Goal: Transaction & Acquisition: Subscribe to service/newsletter

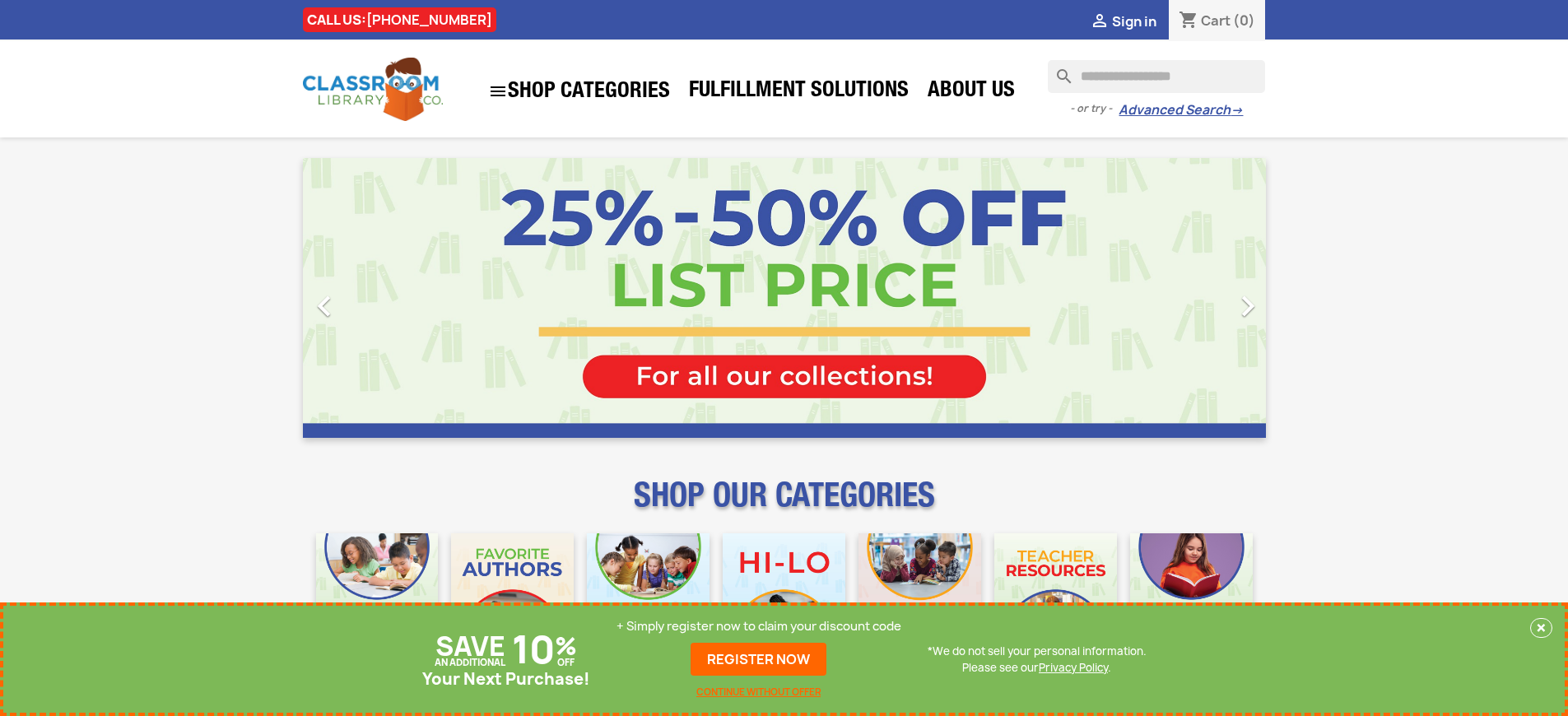
click at [759, 626] on p "+ Simply register now to claim your discount code" at bounding box center [759, 626] width 285 height 17
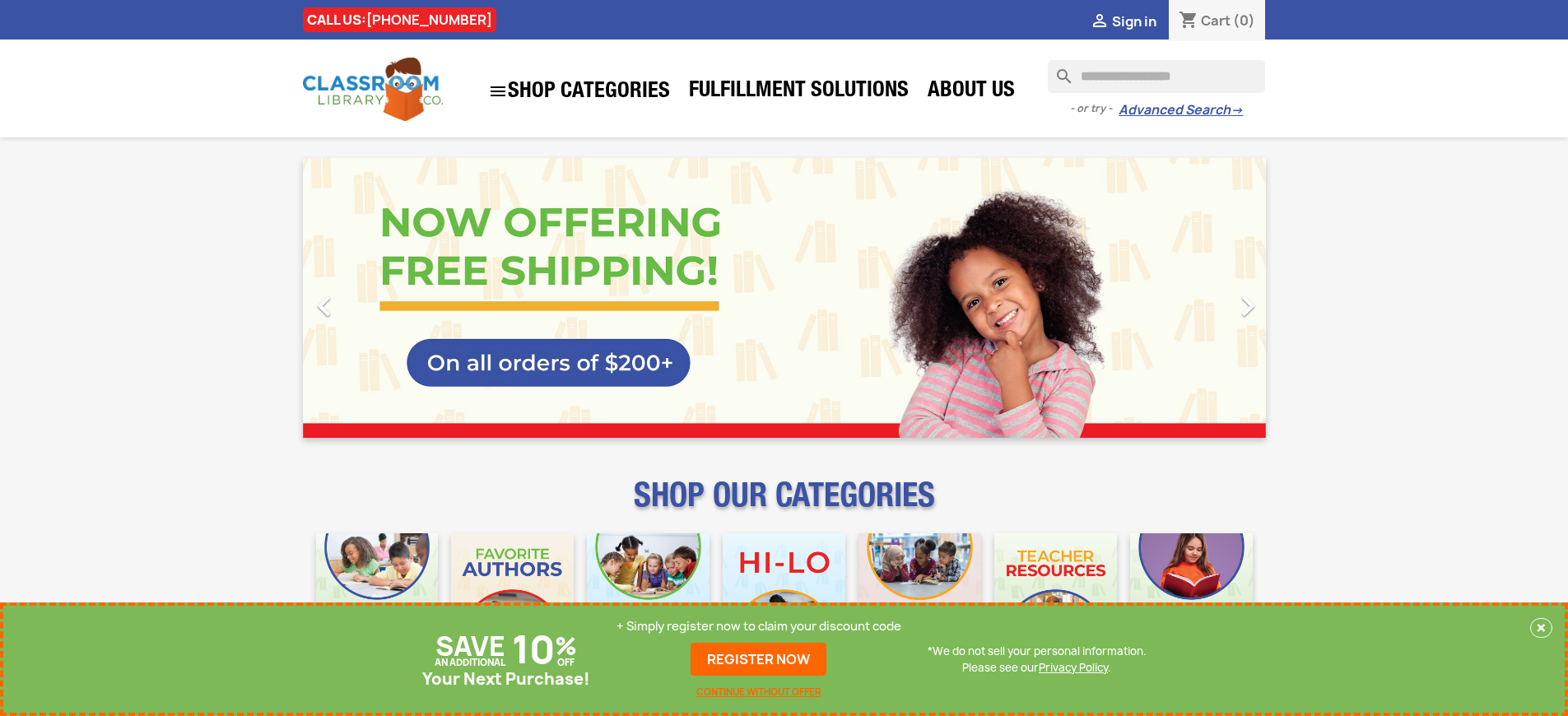
click at [759, 626] on p "+ Simply register now to claim your discount code" at bounding box center [759, 626] width 285 height 17
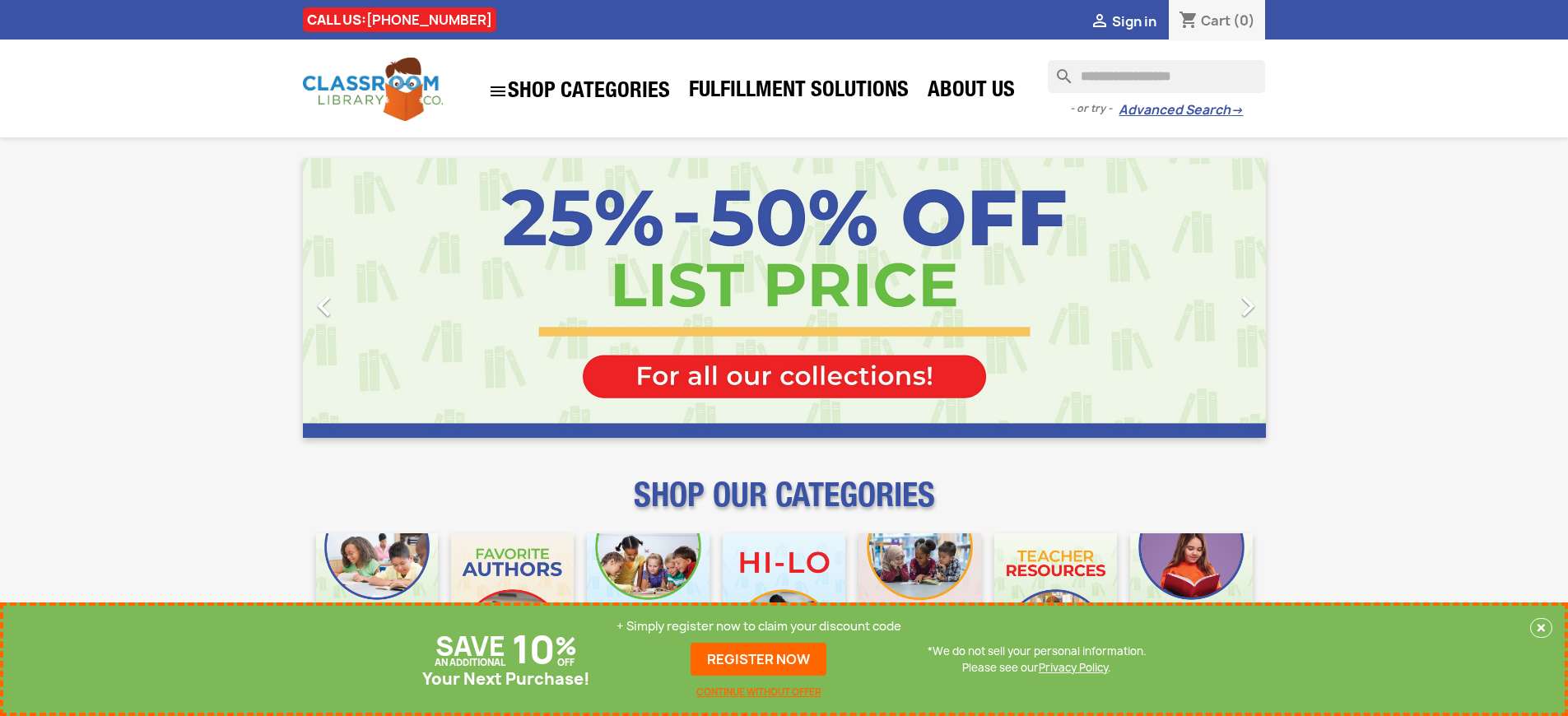
click at [759, 626] on p "+ Simply register now to claim your discount code" at bounding box center [759, 626] width 285 height 17
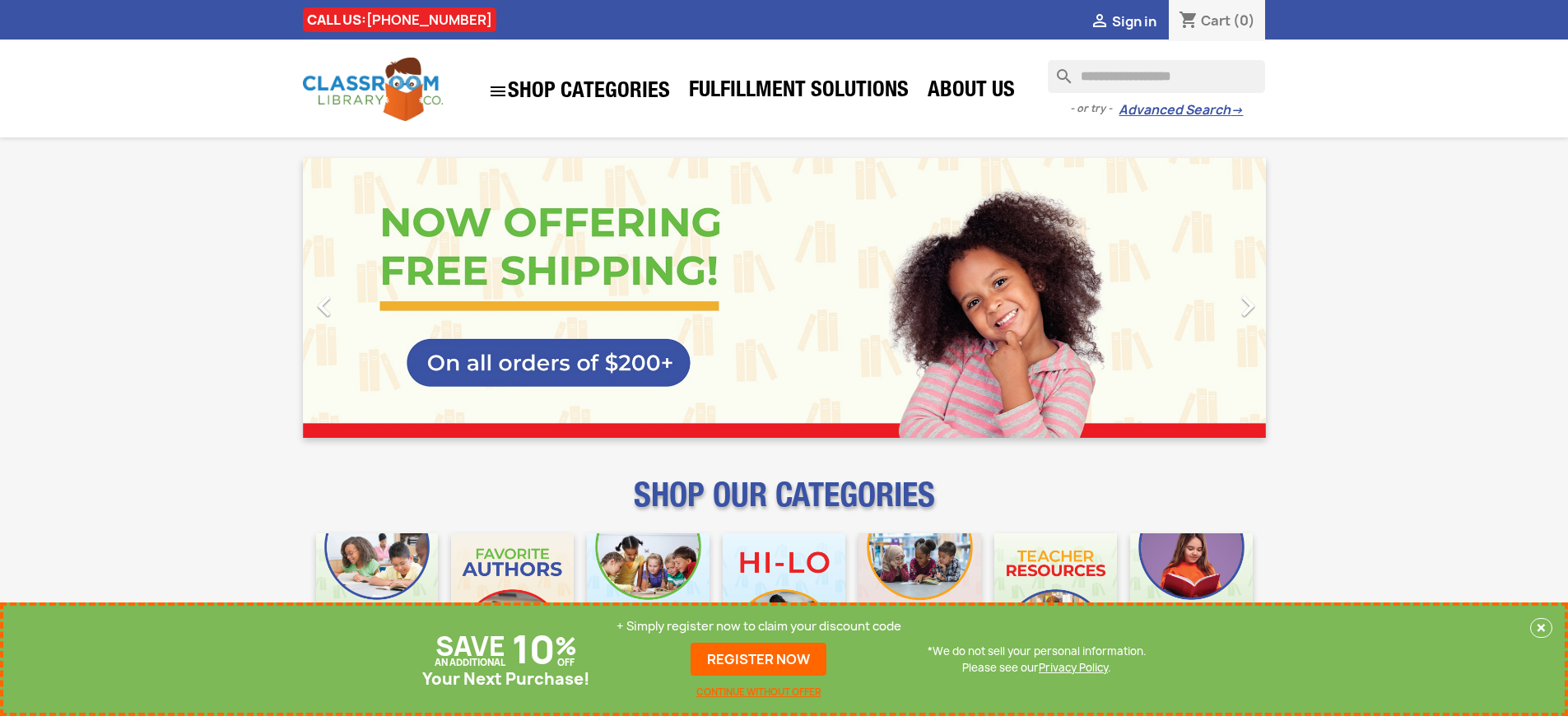
click at [759, 626] on p "+ Simply register now to claim your discount code" at bounding box center [759, 626] width 285 height 17
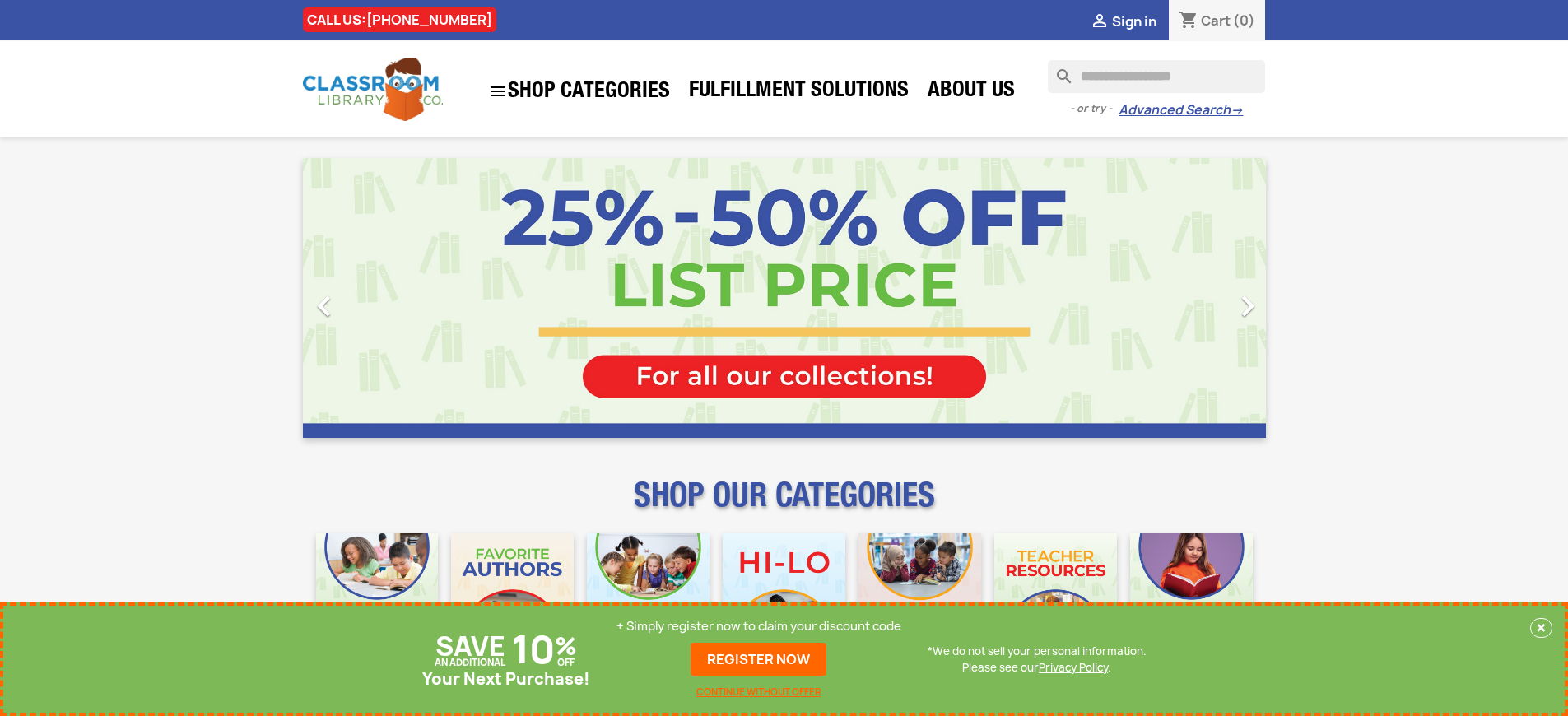
click at [759, 626] on p "+ Simply register now to claim your discount code" at bounding box center [759, 626] width 285 height 17
click at [759, 659] on link "REGISTER NOW" at bounding box center [759, 659] width 136 height 33
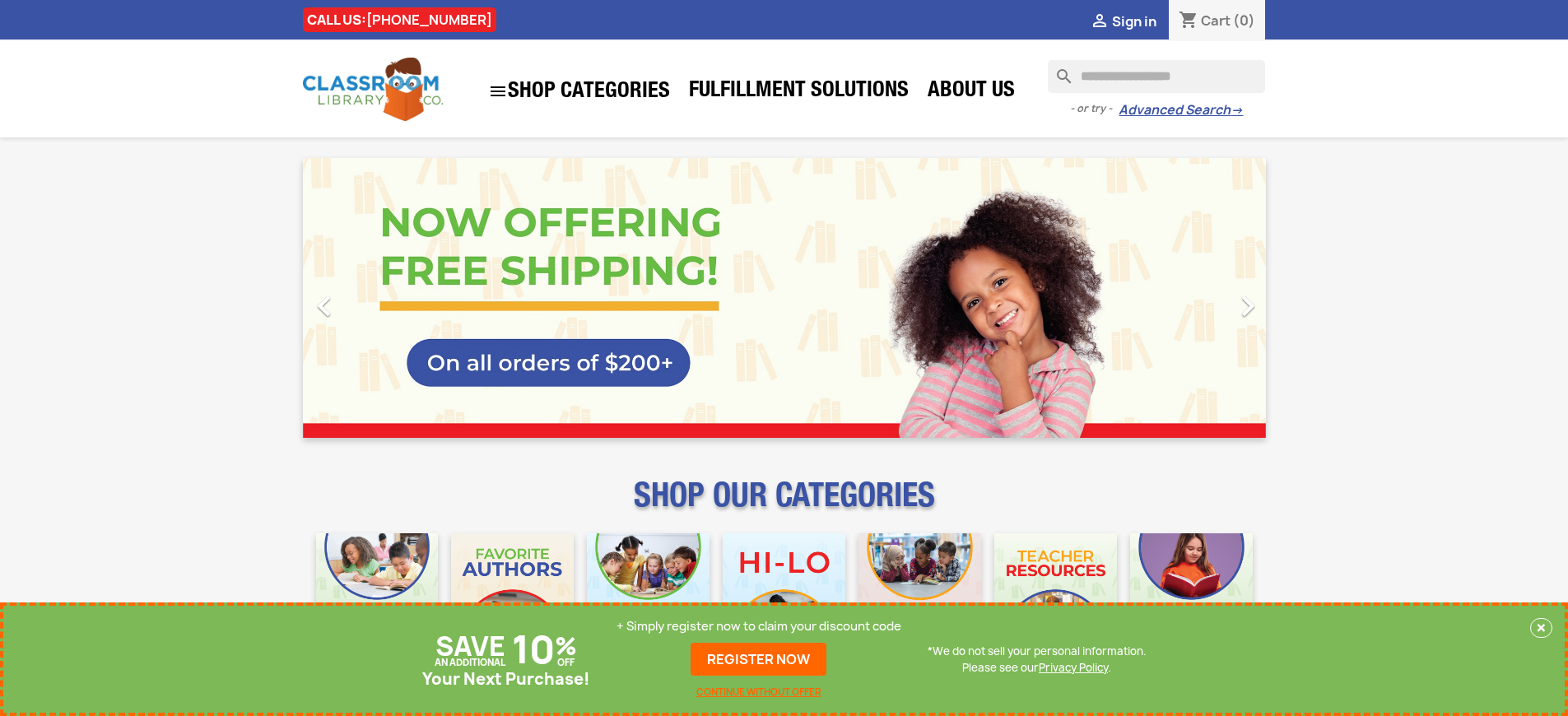
click at [759, 626] on p "+ Simply register now to claim your discount code" at bounding box center [759, 626] width 285 height 17
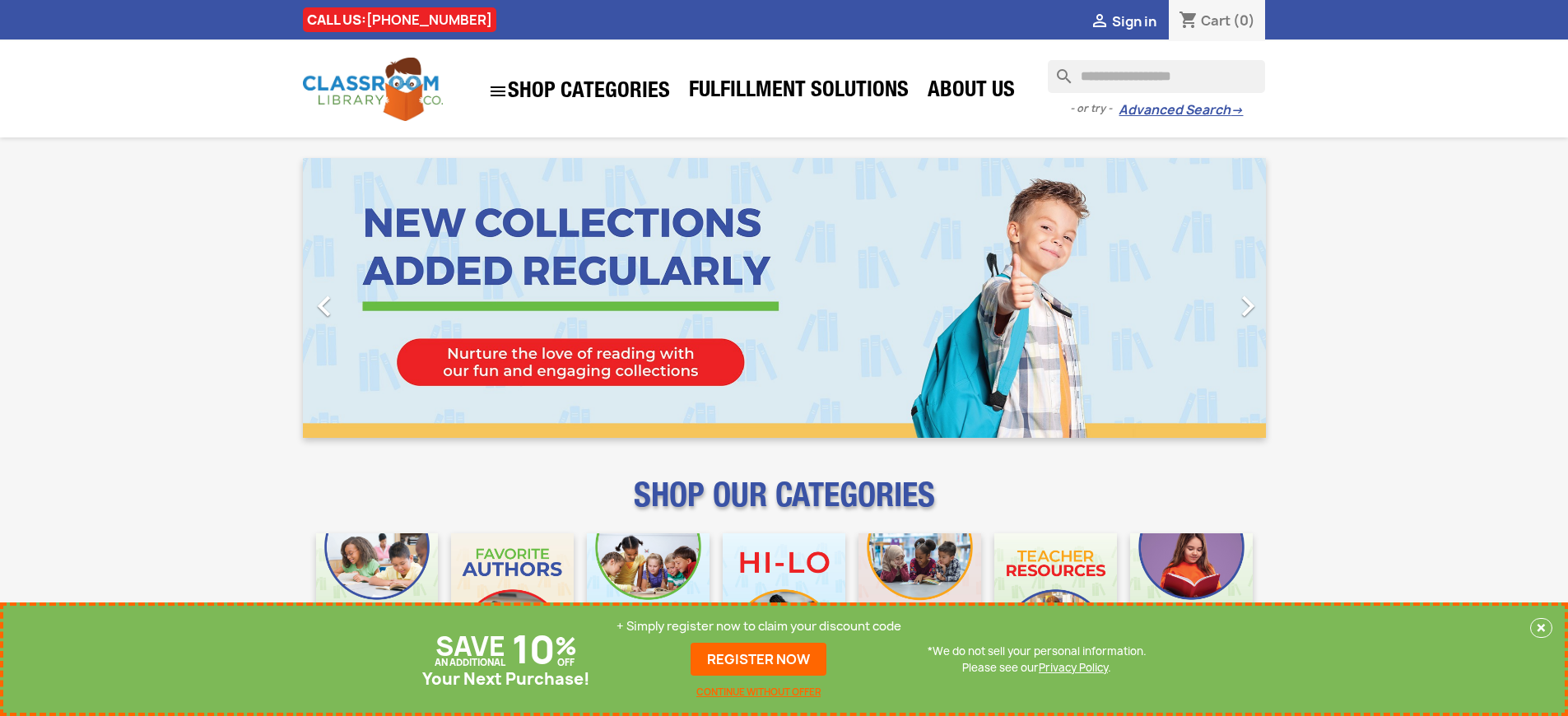
click at [759, 626] on p "+ Simply register now to claim your discount code" at bounding box center [759, 626] width 285 height 17
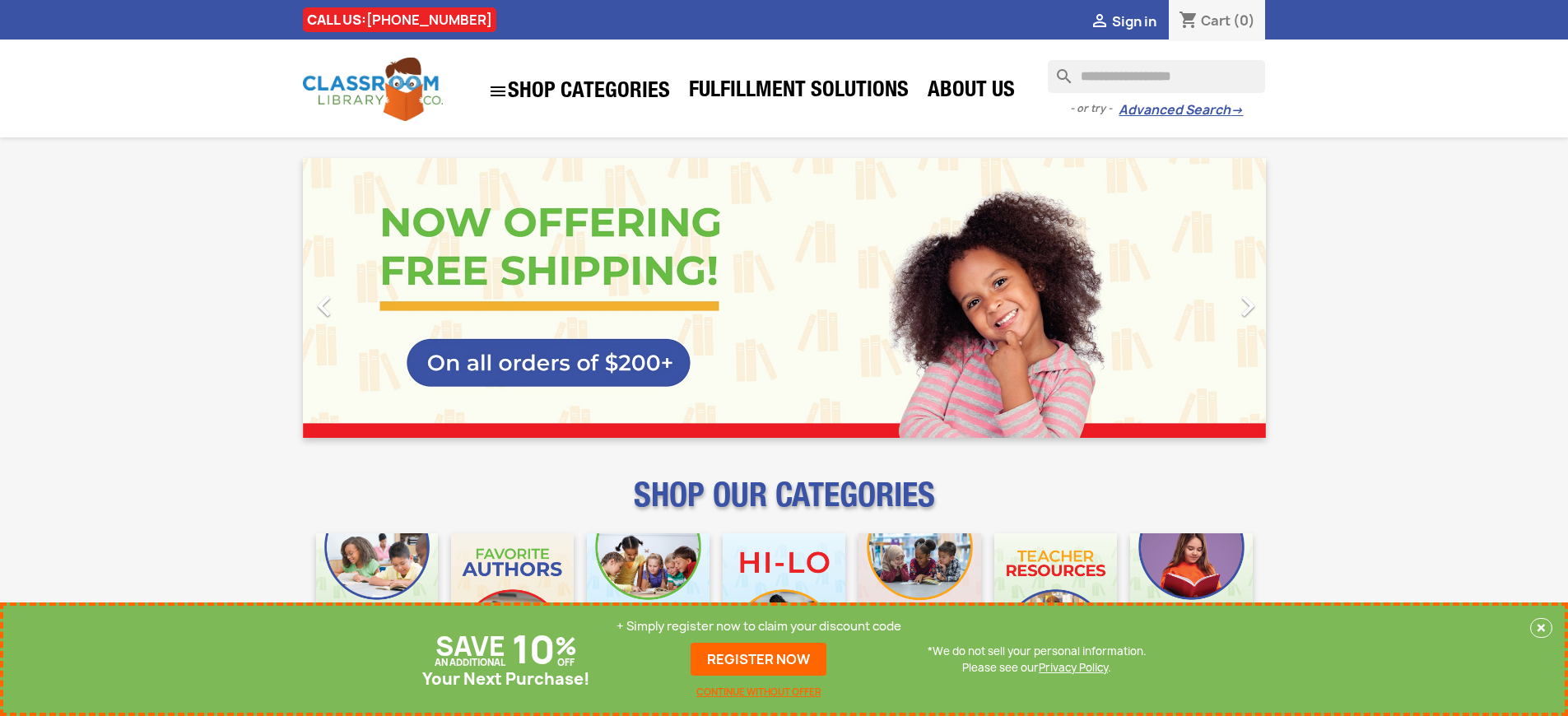
click at [759, 626] on p "+ Simply register now to claim your discount code" at bounding box center [759, 626] width 285 height 17
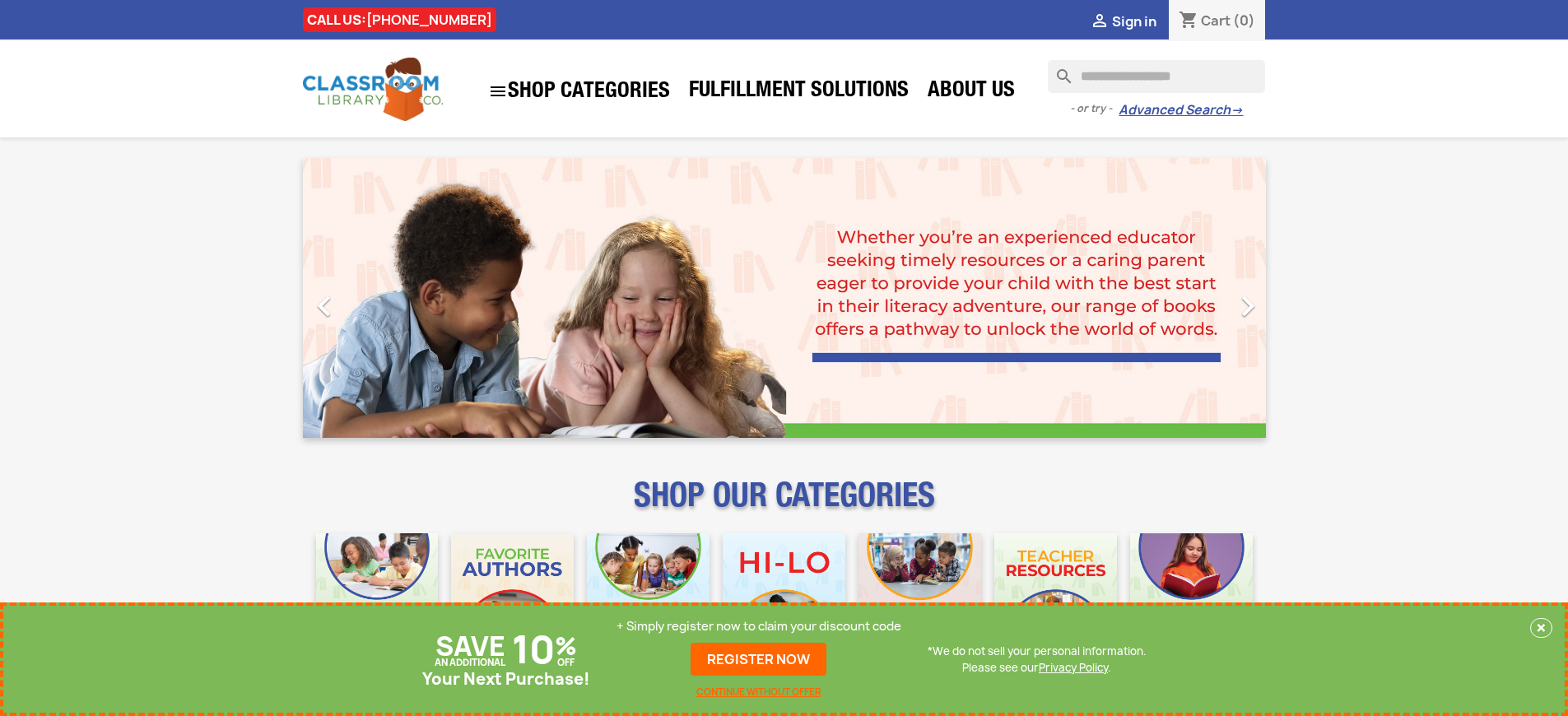
click at [759, 626] on p "+ Simply register now to claim your discount code" at bounding box center [759, 626] width 285 height 17
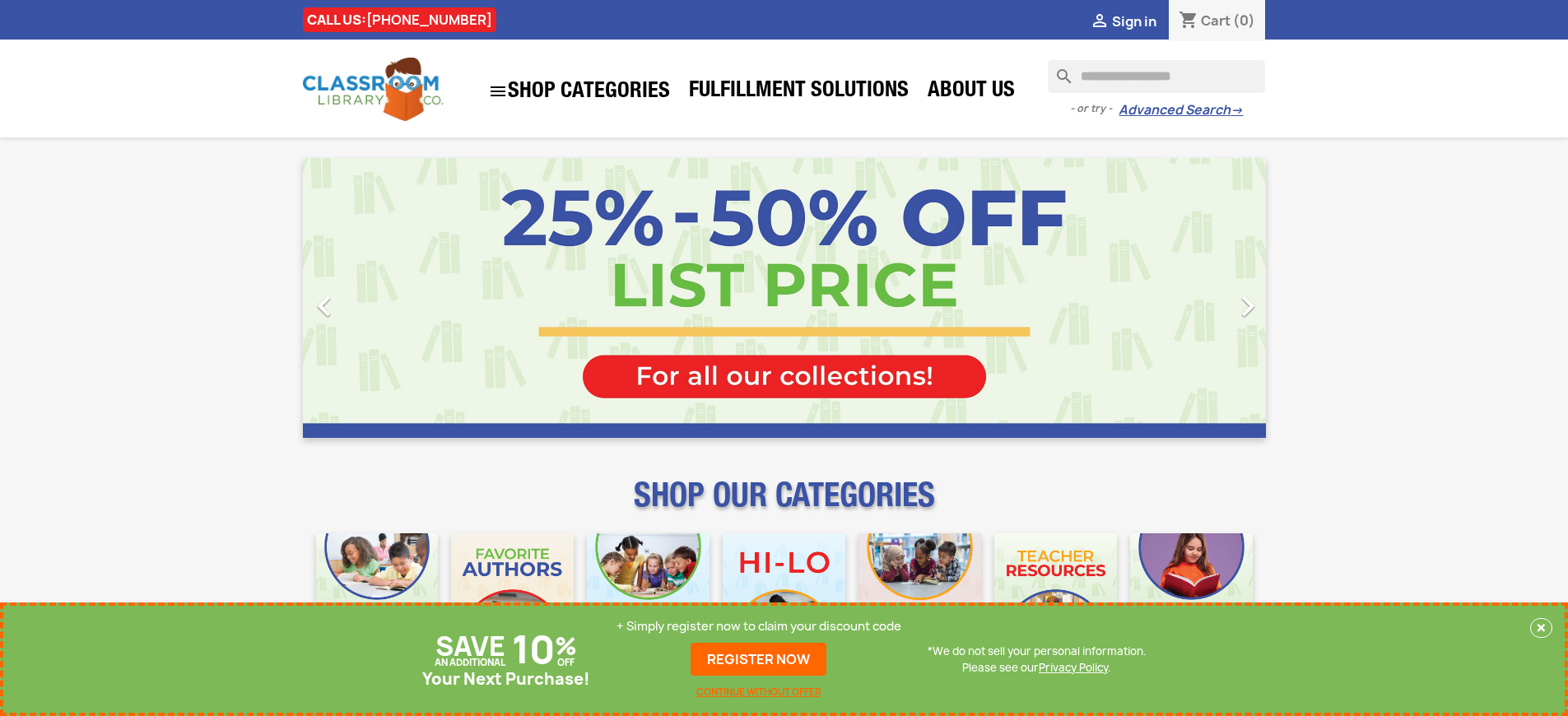
click at [759, 626] on p "+ Simply register now to claim your discount code" at bounding box center [759, 626] width 285 height 17
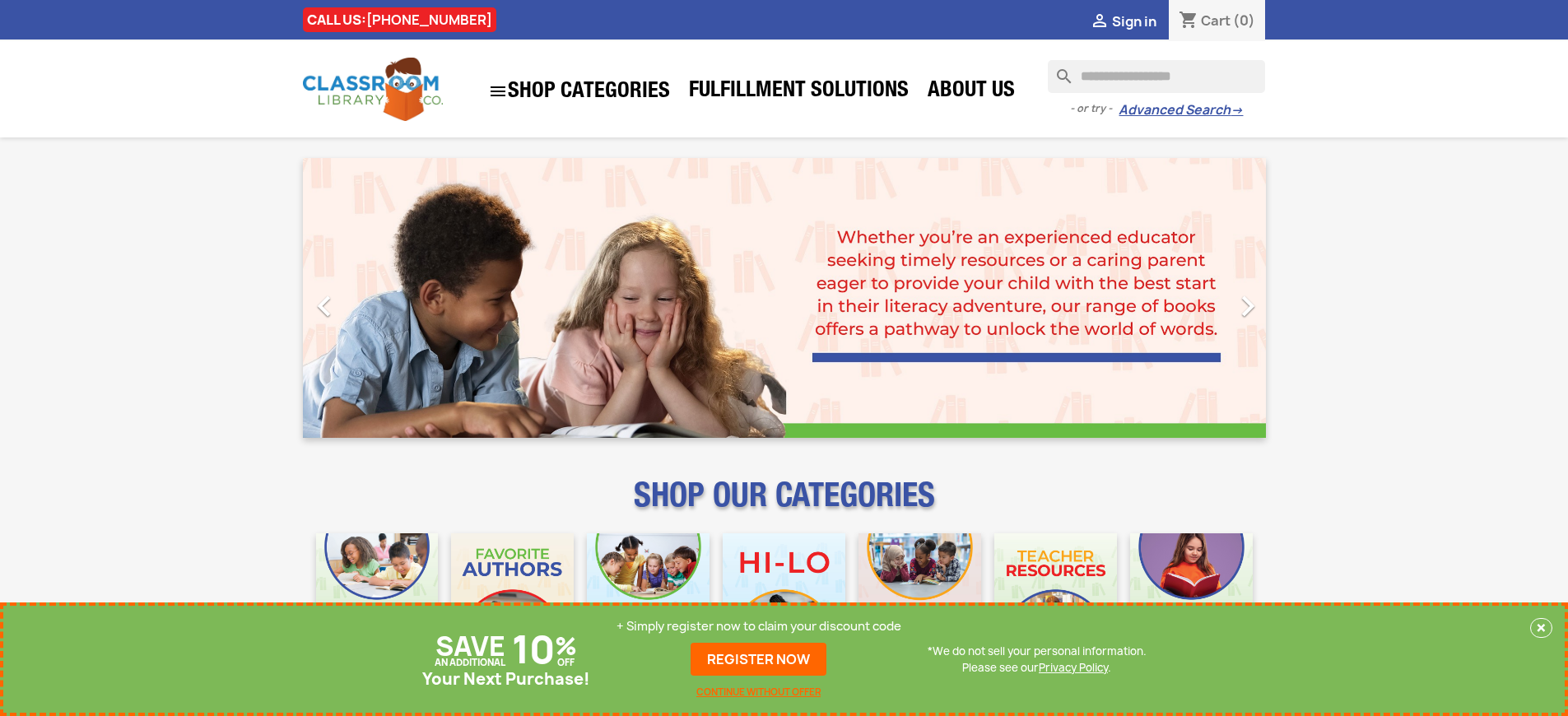
click at [759, 626] on p "+ Simply register now to claim your discount code" at bounding box center [759, 626] width 285 height 17
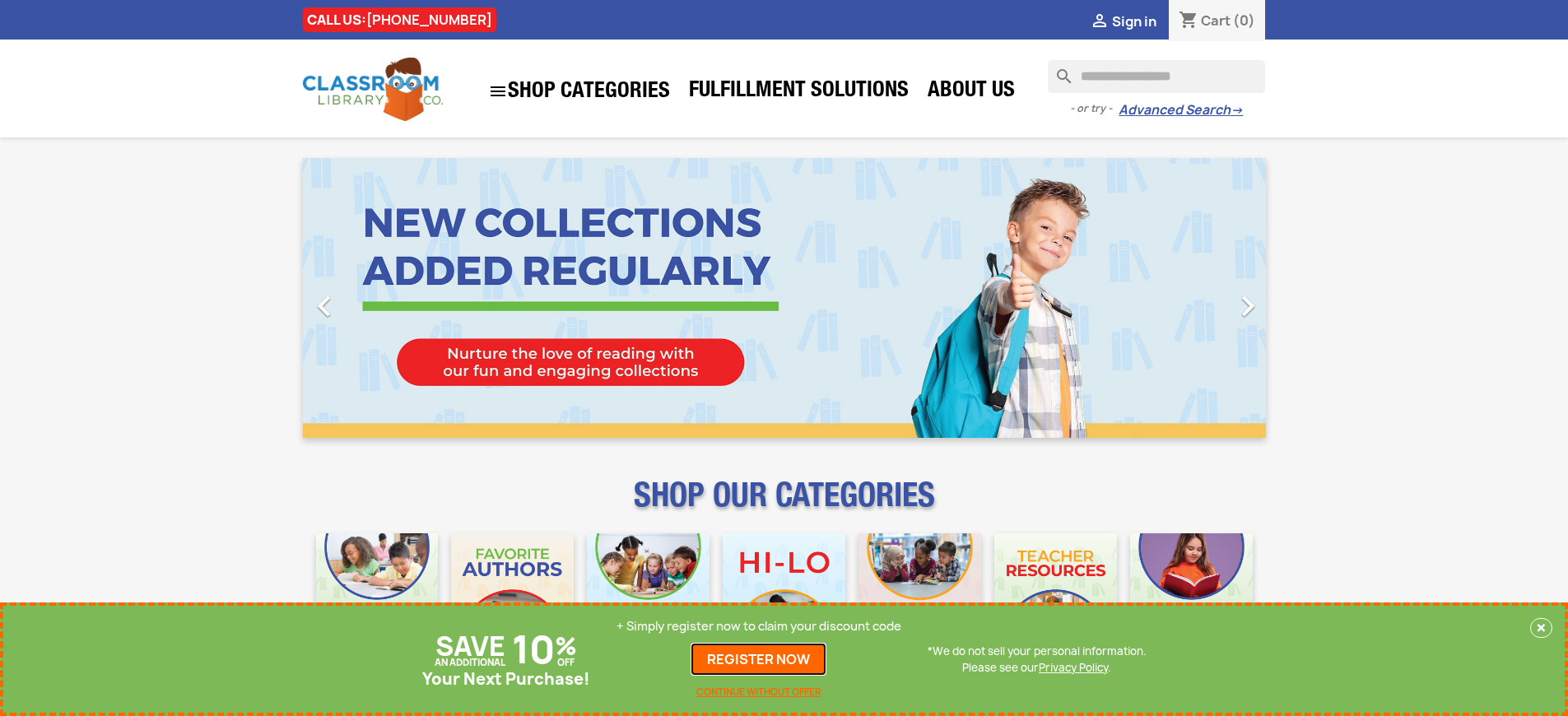
click at [759, 659] on link "REGISTER NOW" at bounding box center [759, 659] width 136 height 33
